Goal: Information Seeking & Learning: Learn about a topic

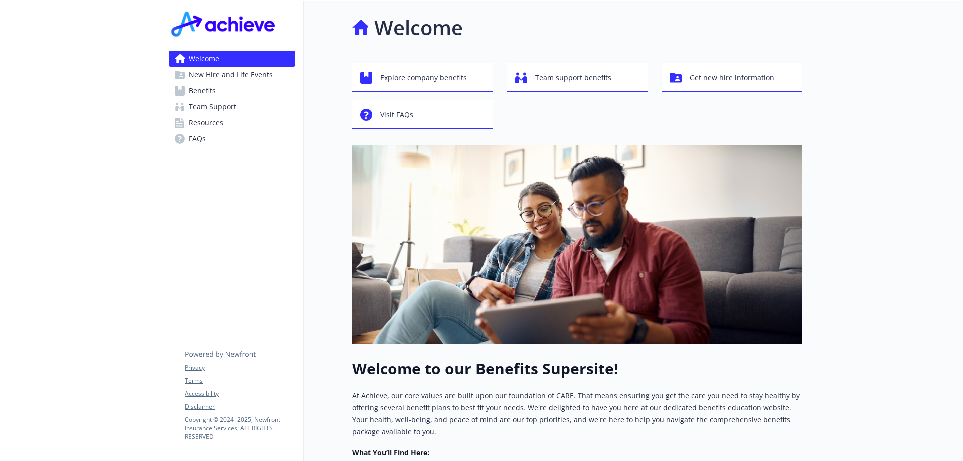
click at [256, 86] on link "Benefits" at bounding box center [232, 91] width 127 height 16
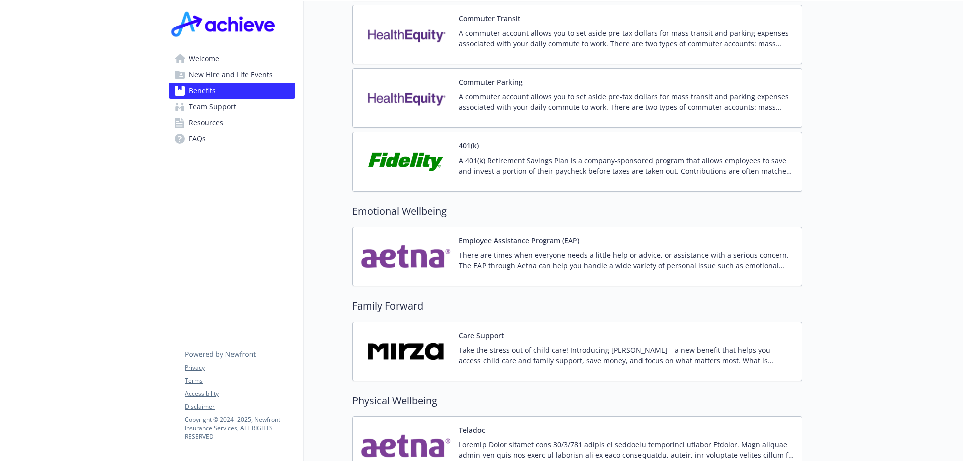
scroll to position [2012, 0]
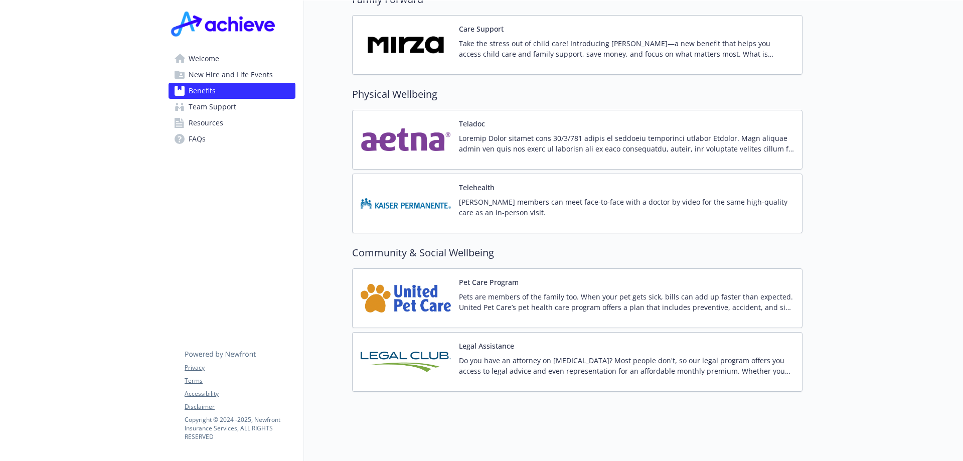
click at [476, 341] on button "Legal Assistance" at bounding box center [486, 346] width 55 height 11
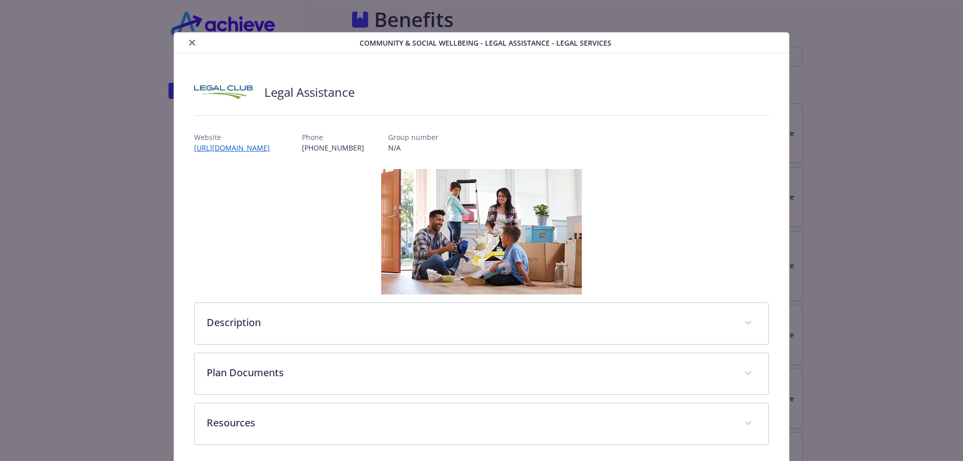
scroll to position [2012, 0]
click at [247, 150] on link "[URL][DOMAIN_NAME]" at bounding box center [237, 148] width 86 height 12
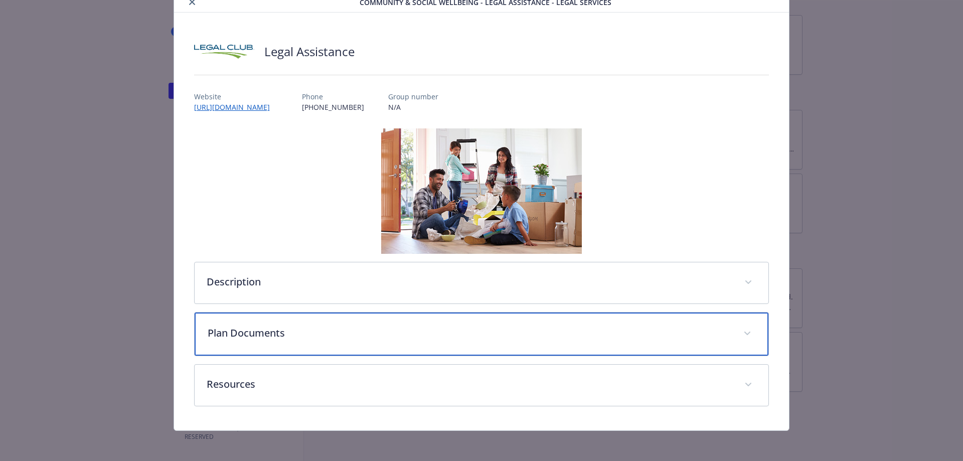
click at [290, 334] on p "Plan Documents" at bounding box center [470, 333] width 524 height 15
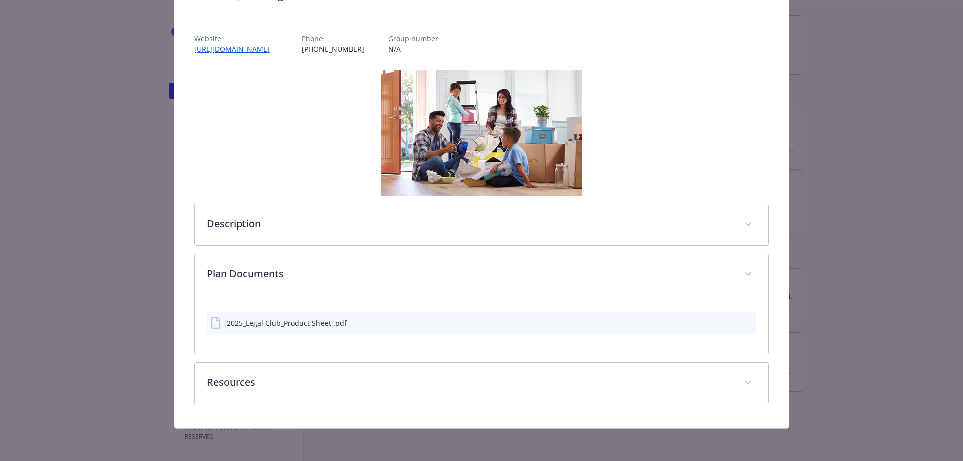
scroll to position [99, 0]
click at [300, 321] on div "2025_Legal Club_Product Sheet .pdf" at bounding box center [287, 323] width 120 height 11
click at [748, 324] on div "2025_Legal Club_Product Sheet .pdf" at bounding box center [482, 323] width 550 height 22
click at [744, 323] on icon "preview file" at bounding box center [747, 322] width 9 height 7
